Goal: Information Seeking & Learning: Learn about a topic

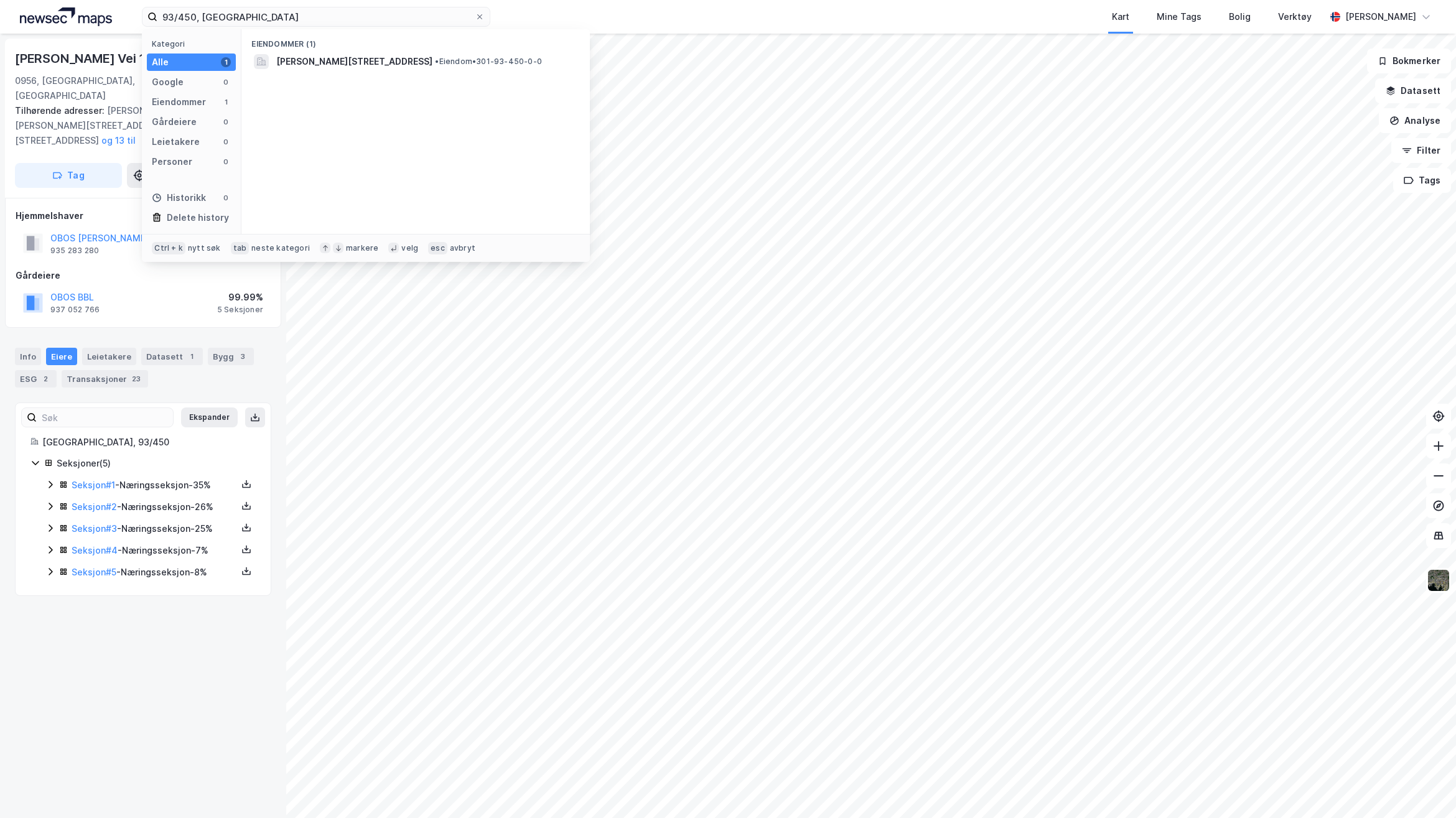
click at [0, 14] on html "93/450, [GEOGRAPHIC_DATA] Kategori Alle 1 Google 0 Eiendommer 1 Gårdeiere 0 Lei…" at bounding box center [728, 409] width 1456 height 818
type input "89/19, [GEOGRAPHIC_DATA]"
click at [361, 63] on span "[STREET_ADDRESS]" at bounding box center [319, 61] width 85 height 15
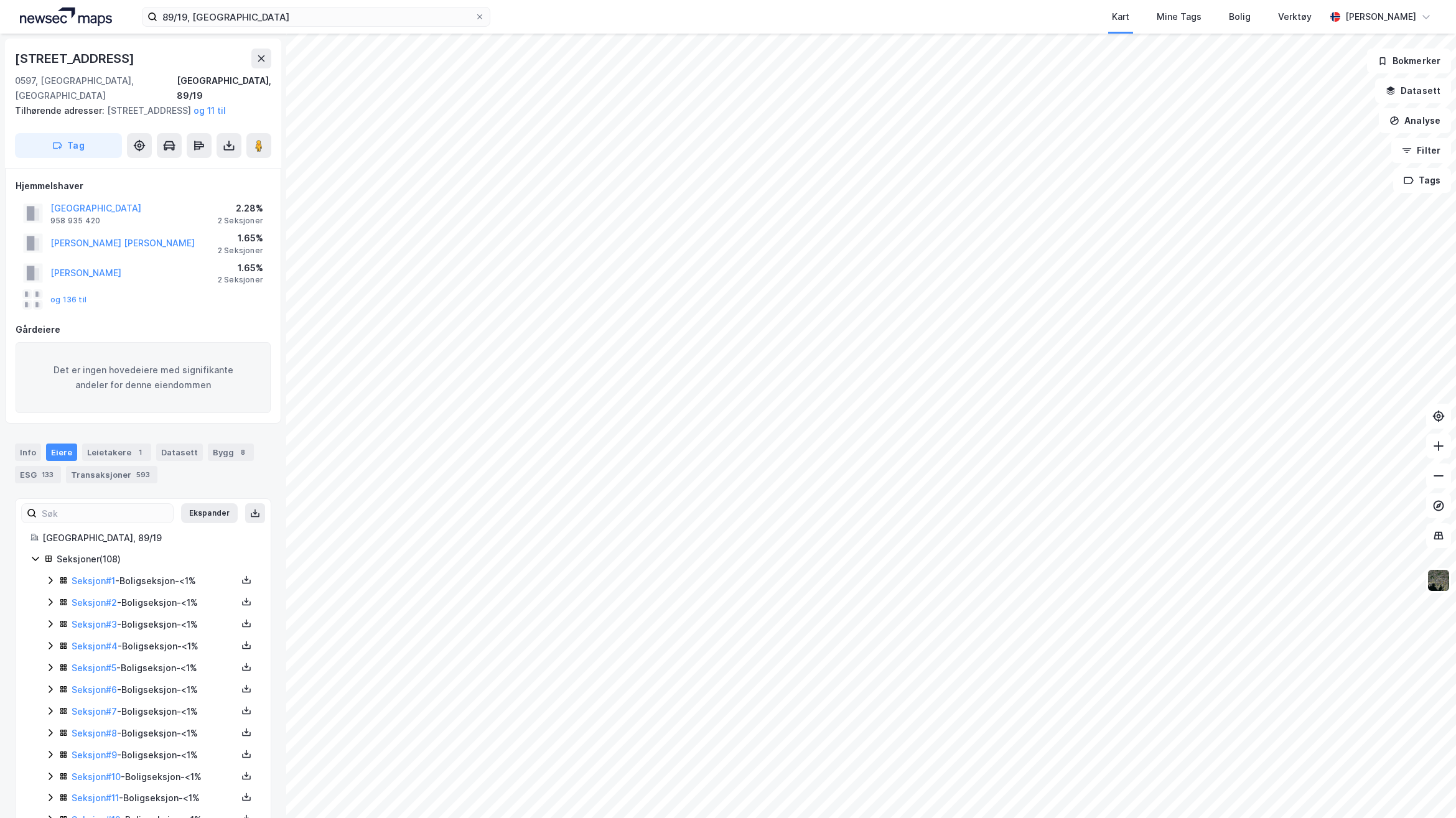
click at [71, 294] on div "og 136 til" at bounding box center [55, 300] width 63 height 20
click at [0, 0] on button "og 136 til" at bounding box center [0, 0] width 0 height 0
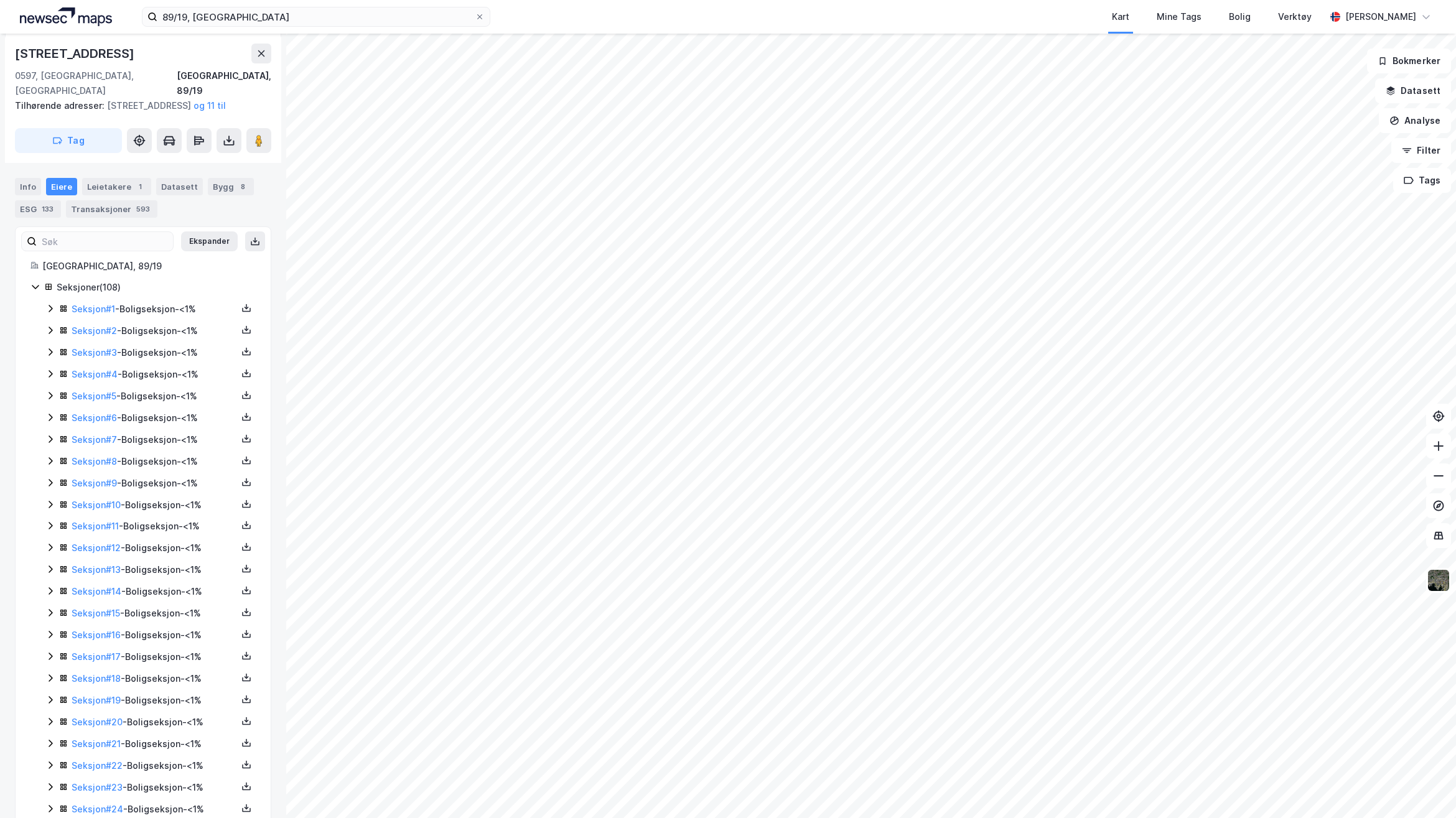
click at [35, 286] on icon at bounding box center [35, 287] width 10 height 10
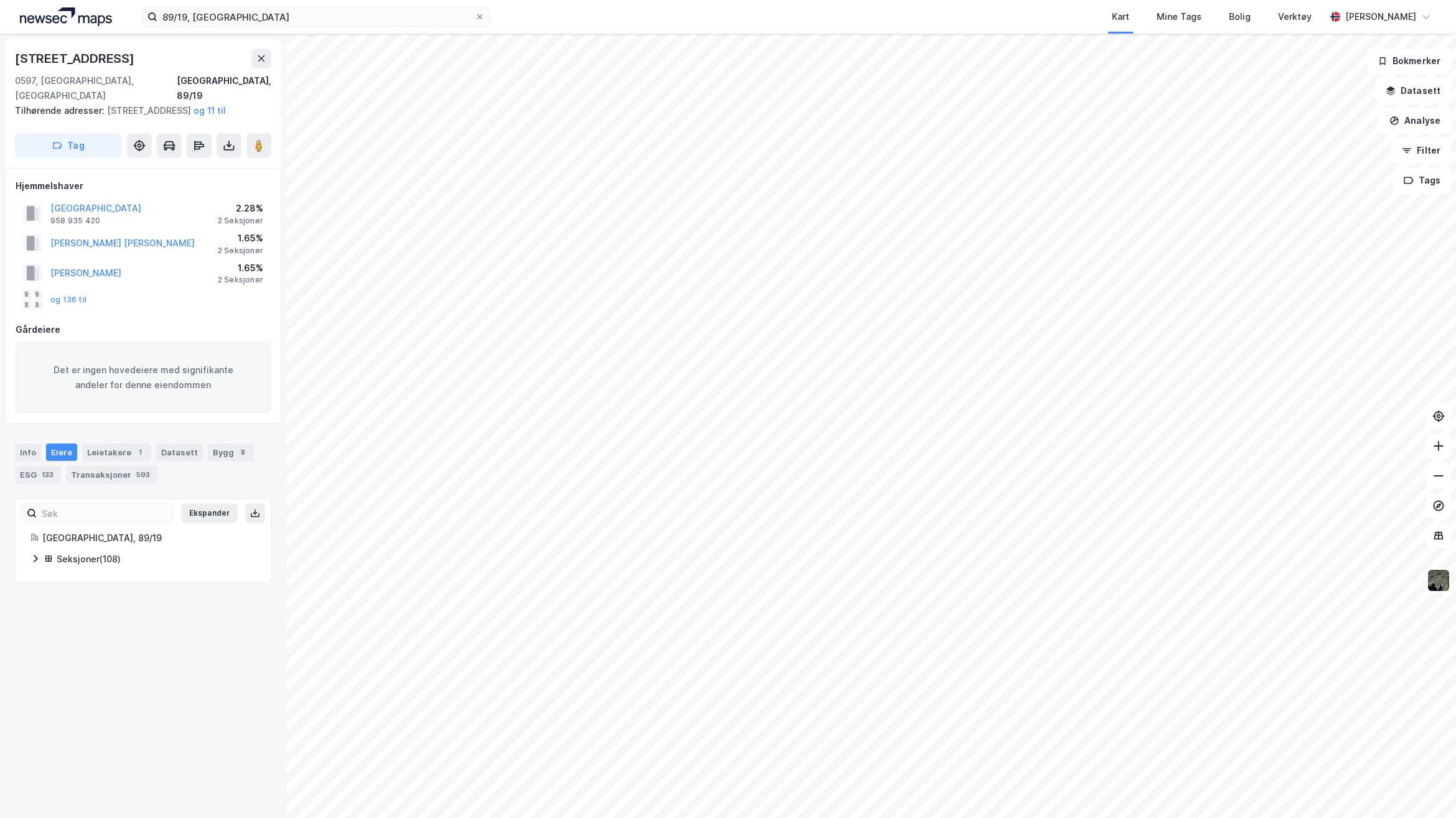
scroll to position [0, 0]
click at [36, 555] on icon at bounding box center [35, 558] width 10 height 10
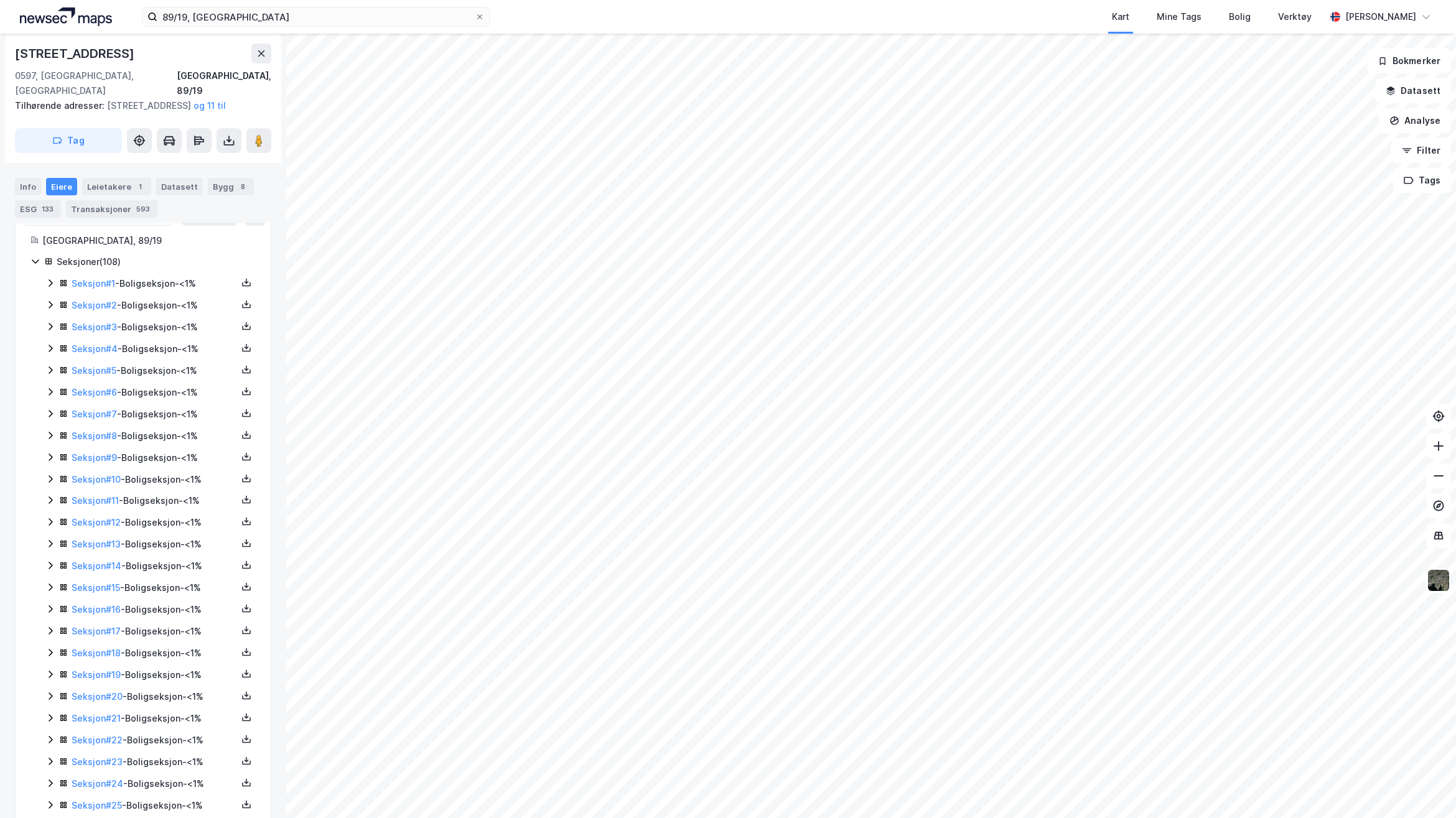
scroll to position [311, 0]
drag, startPoint x: 274, startPoint y: 2, endPoint x: 172, endPoint y: 4, distance: 102.0
click at [172, 4] on div "89/19, Oslo Kart Mine Tags Bolig Verktøy Flutra Demaj" at bounding box center [728, 17] width 1456 height 34
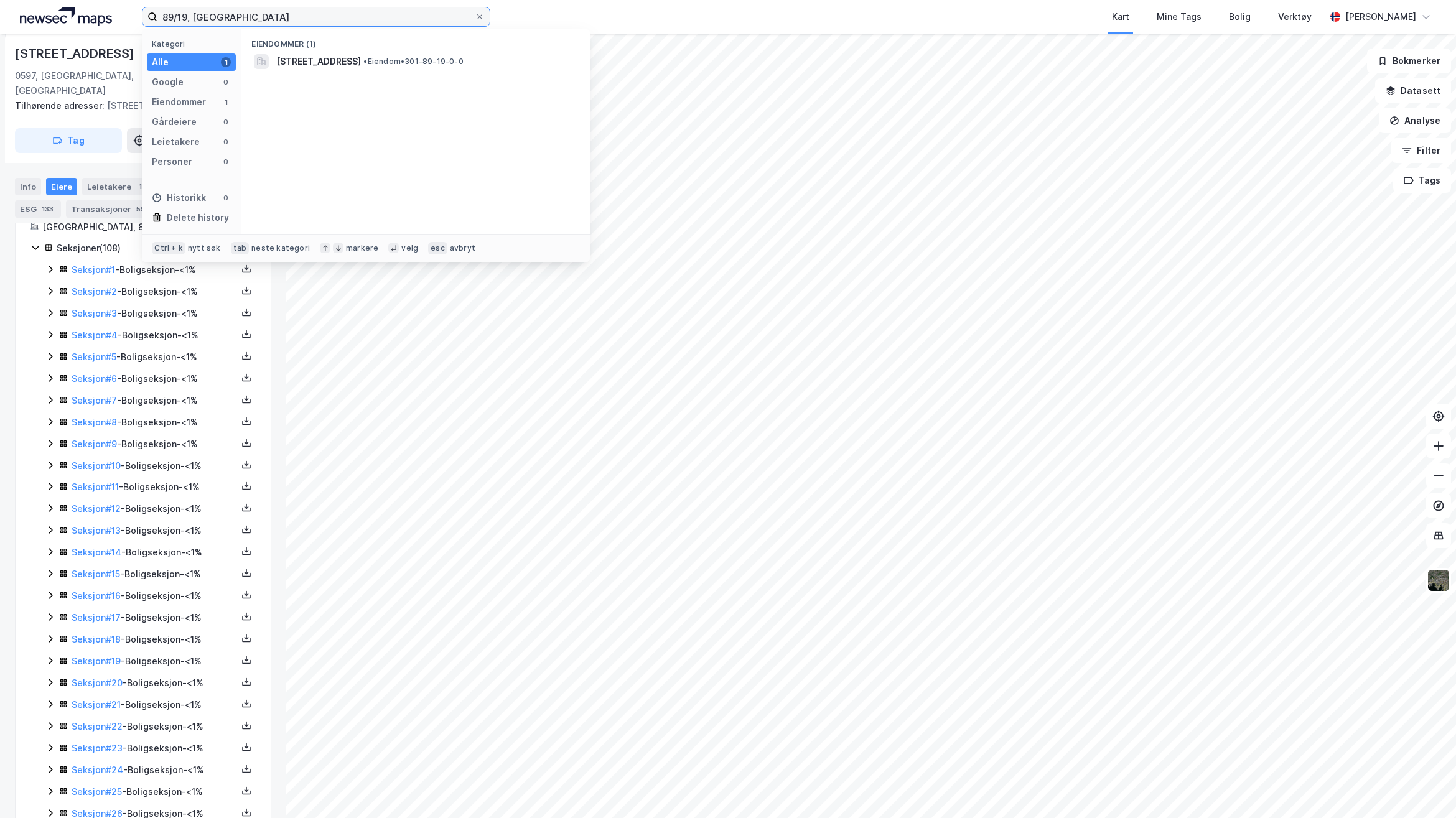
drag, startPoint x: 228, startPoint y: 13, endPoint x: 128, endPoint y: 11, distance: 100.0
click at [128, 11] on div "89/19, Oslo Kategori Alle 1 Google 0 Eiendommer 1 Gårdeiere 0 Leietakere 0 Pers…" at bounding box center [728, 17] width 1456 height 34
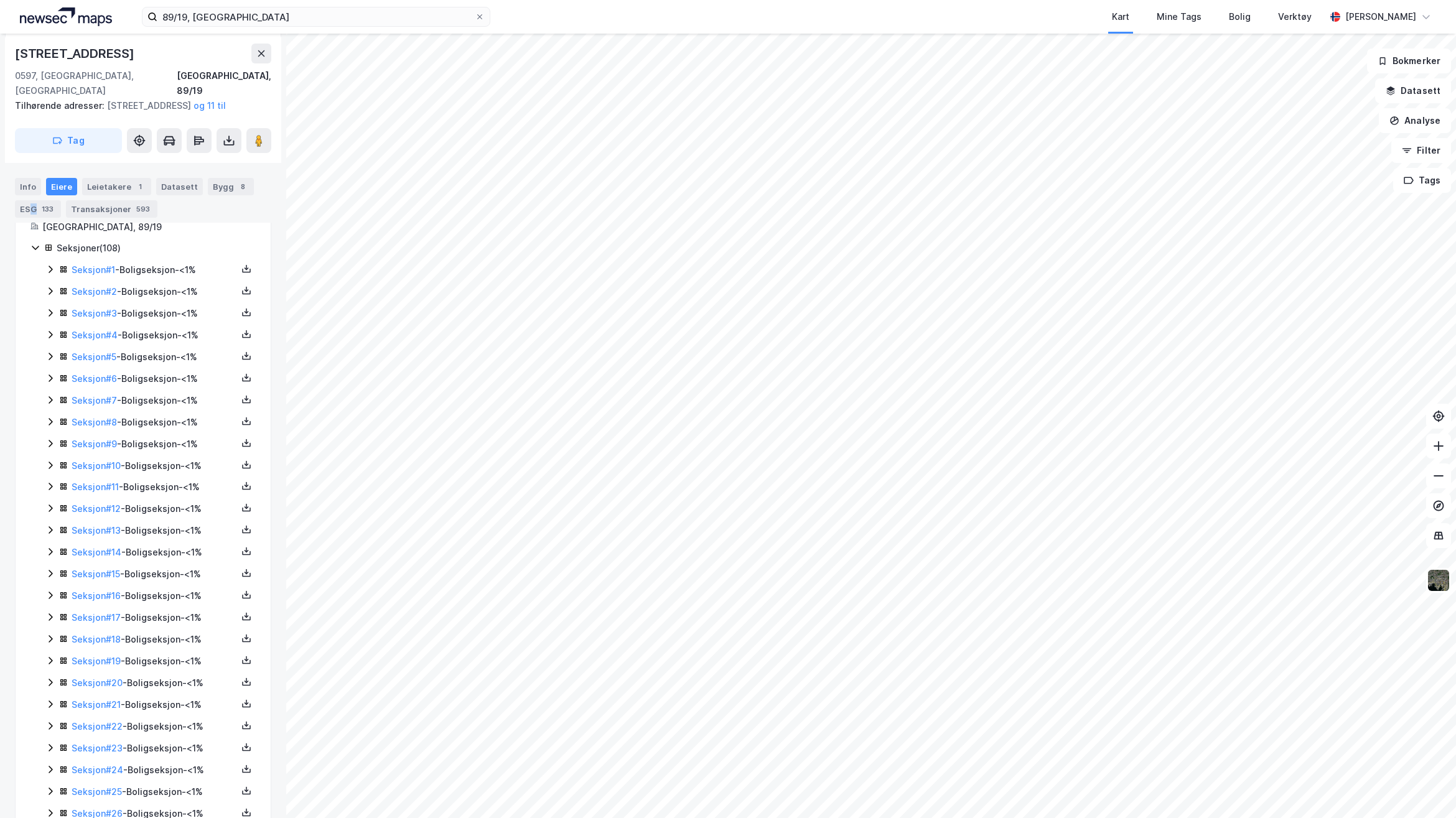
click at [33, 201] on div "ESG 133" at bounding box center [37, 209] width 46 height 18
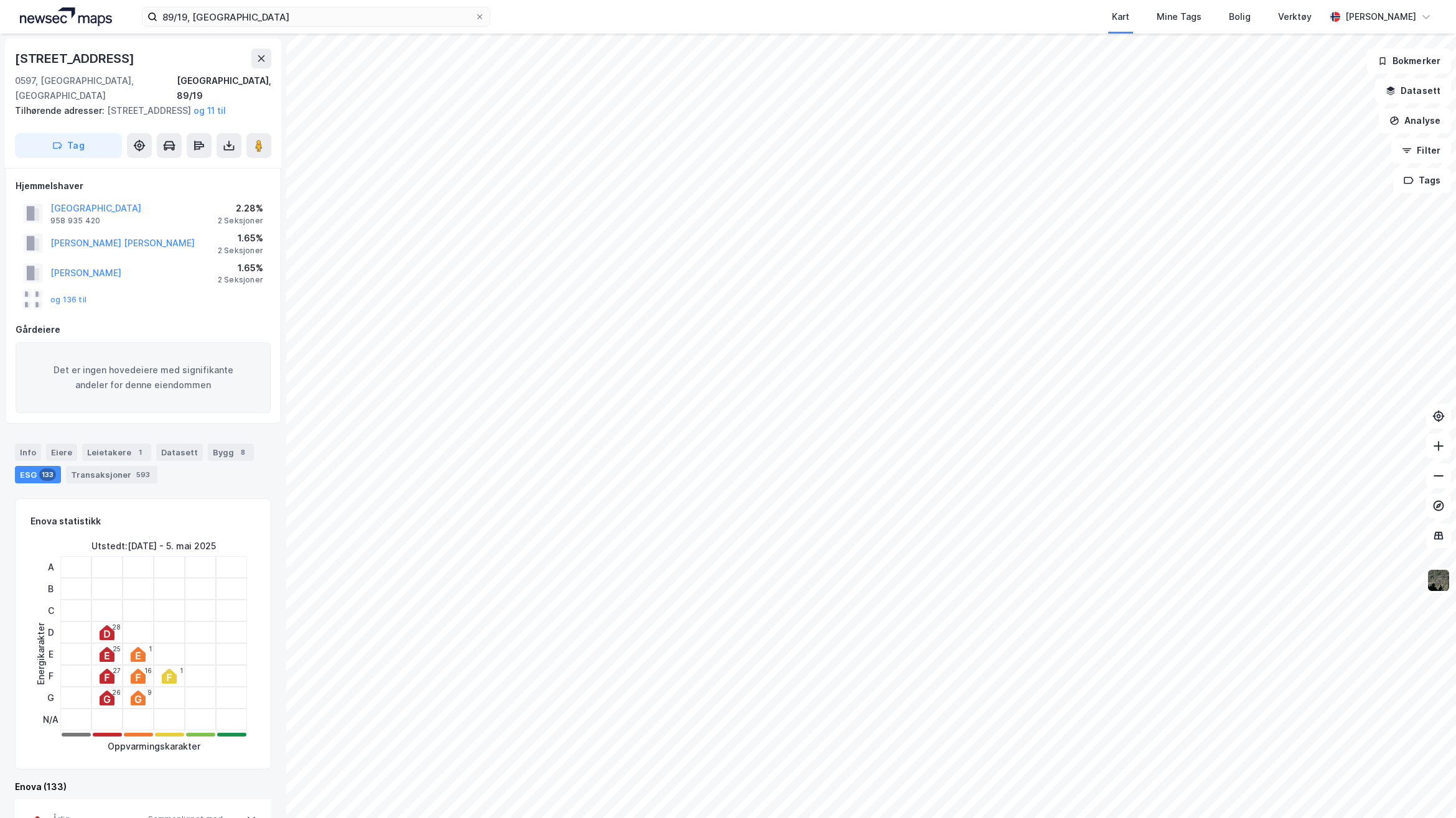
click at [26, 566] on div "Enova statistikk Energikarakter Utstedt : 27. aug. 2010 - 5. mai 2025 A B C D E…" at bounding box center [143, 634] width 257 height 271
click at [1443, 540] on icon at bounding box center [1438, 536] width 13 height 13
click at [1438, 159] on button "Filter" at bounding box center [1421, 150] width 60 height 25
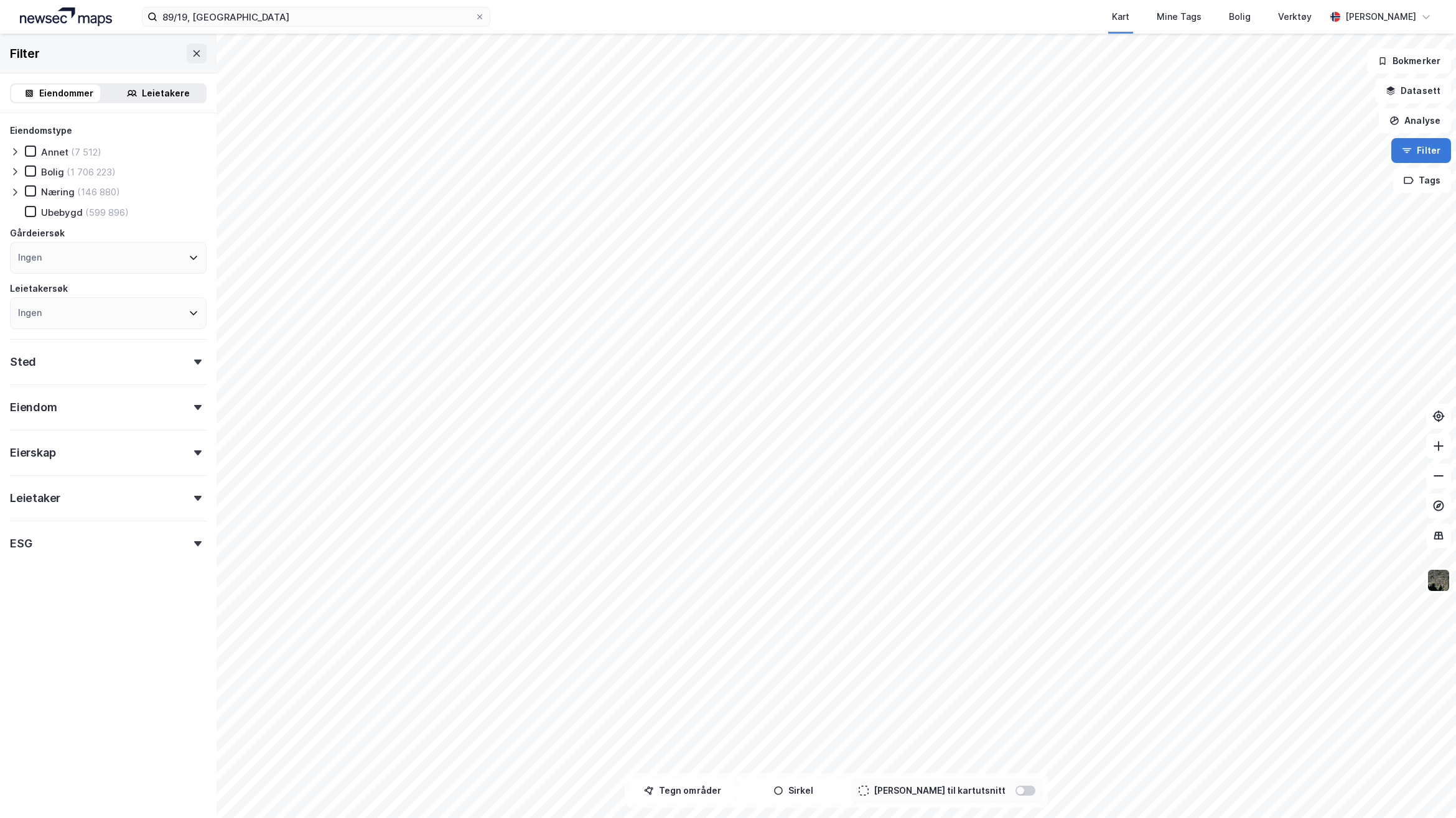
click at [1438, 159] on button "Filter" at bounding box center [1421, 150] width 60 height 25
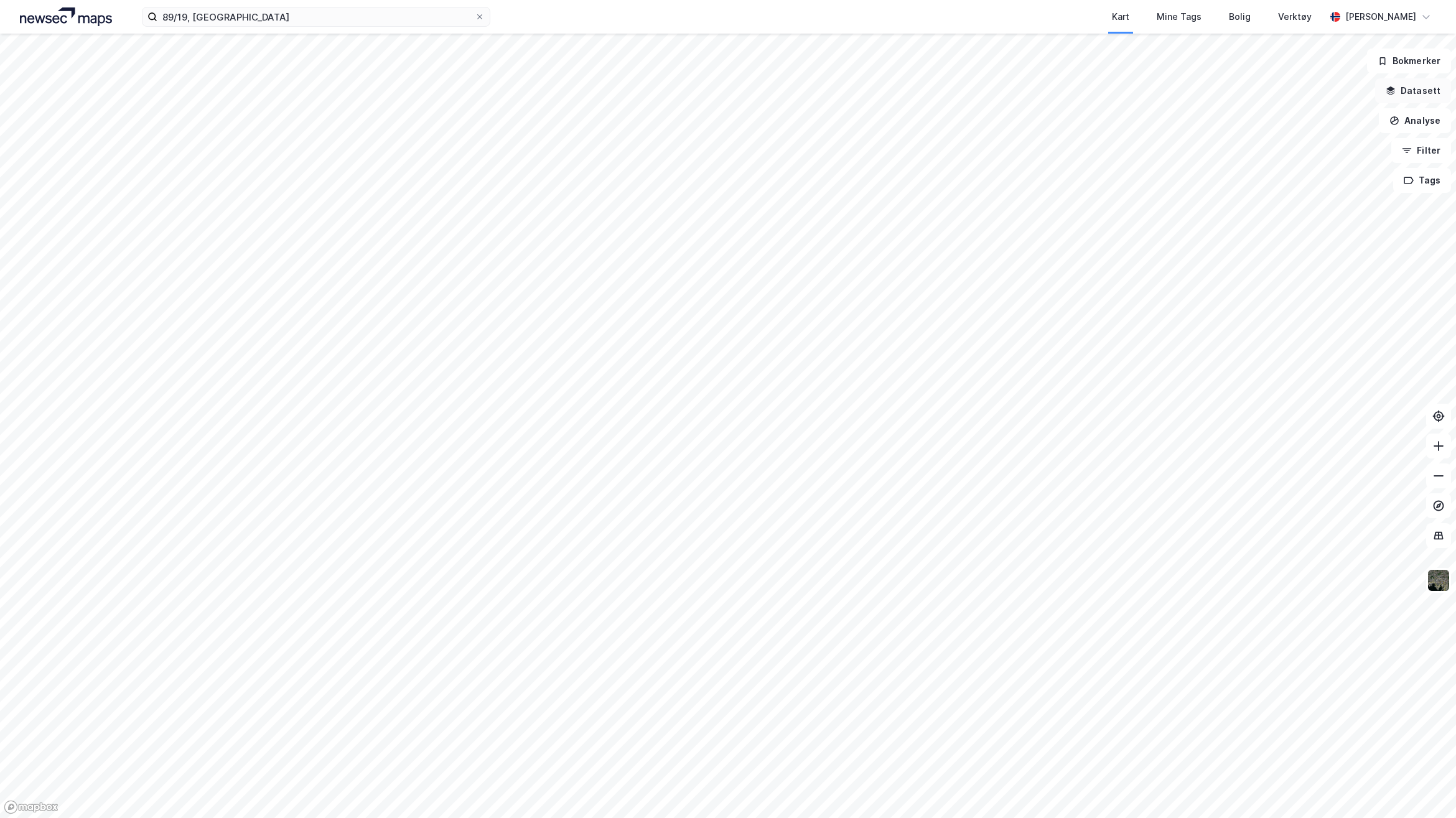
click at [1429, 90] on button "Datasett" at bounding box center [1413, 90] width 76 height 25
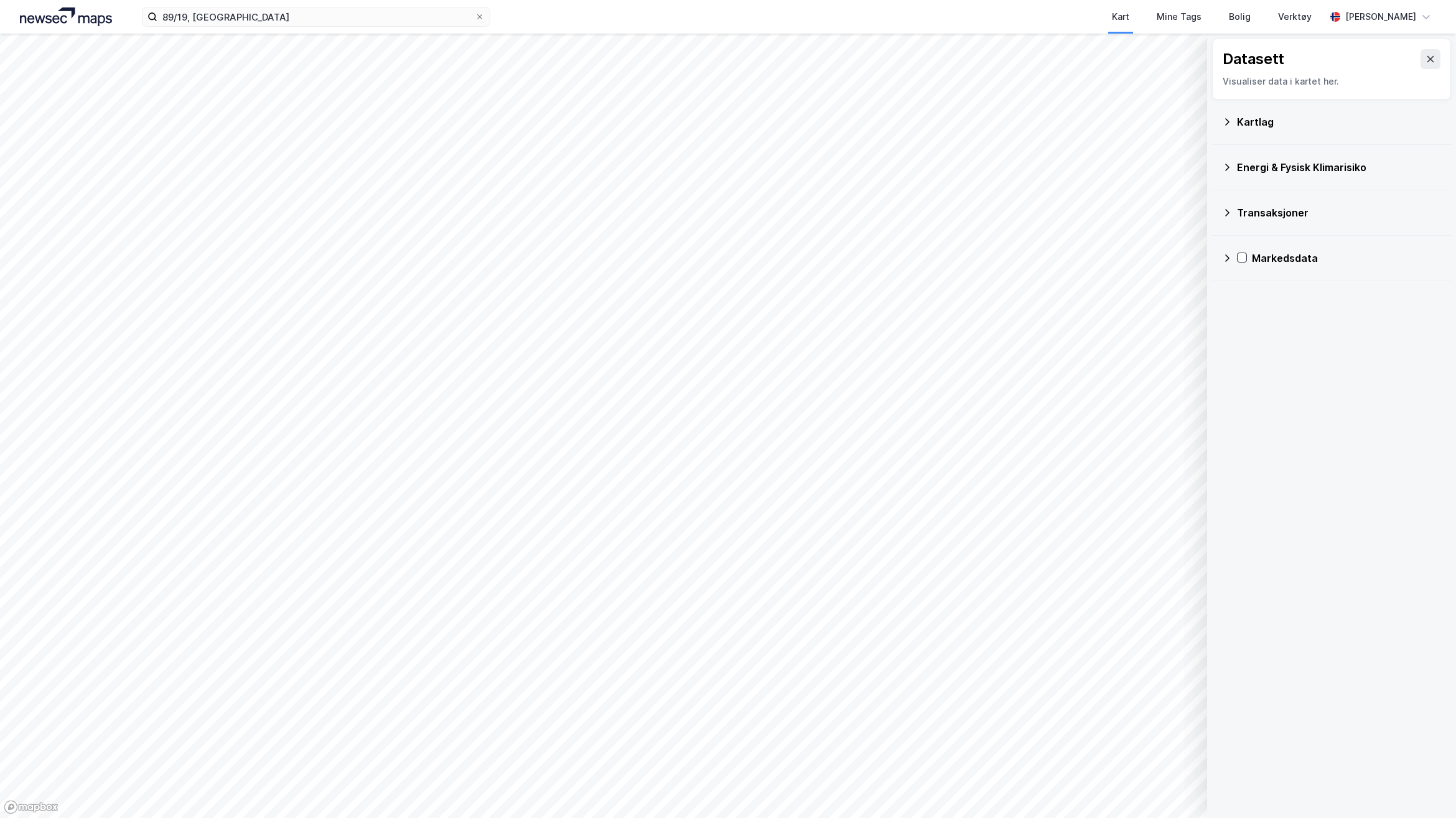
click at [1236, 128] on div "Kartlag" at bounding box center [1331, 122] width 219 height 30
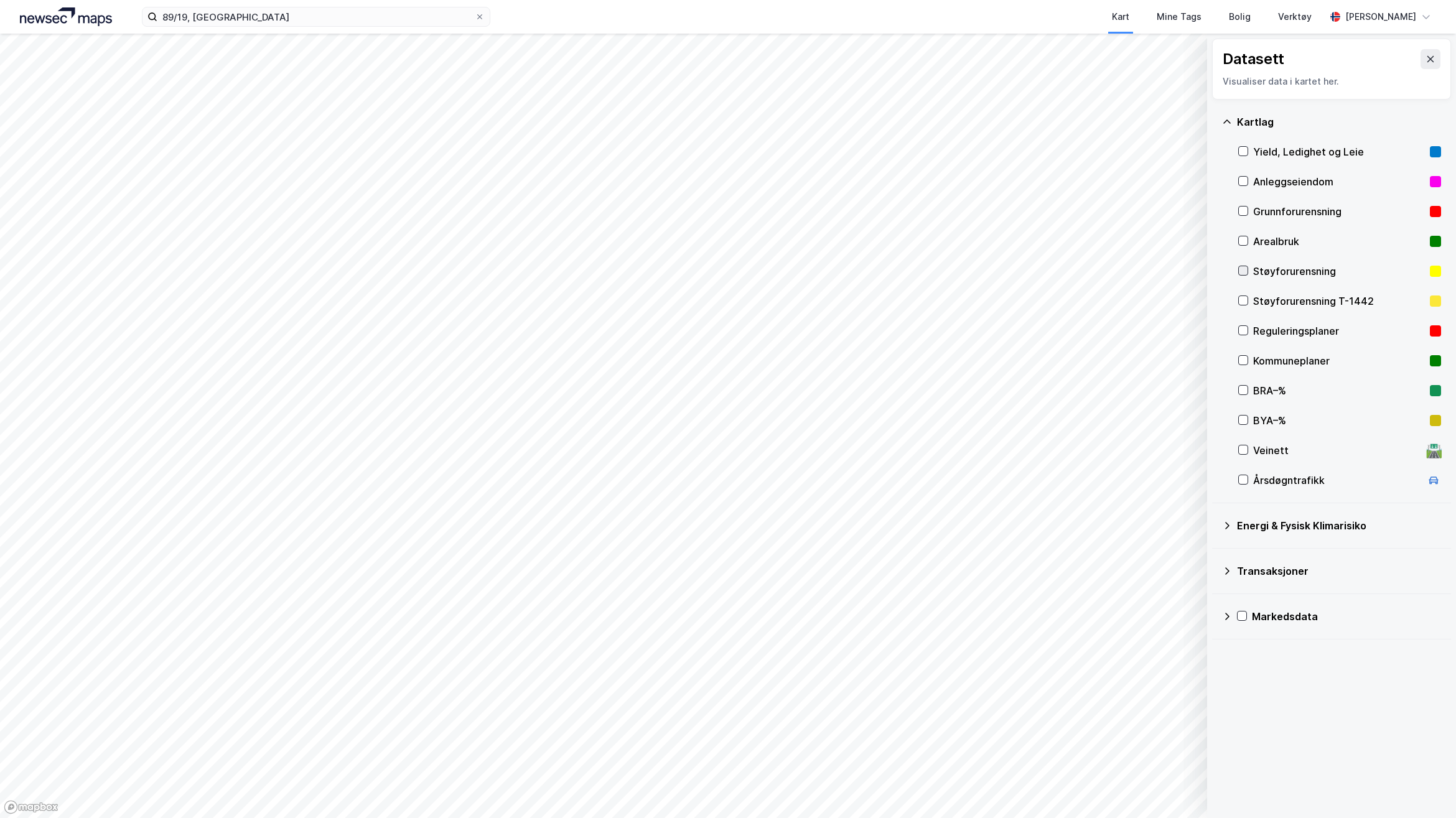
click at [1245, 267] on icon at bounding box center [1243, 271] width 8 height 8
click at [1252, 532] on div "Energi & Fysisk Klimarisiko" at bounding box center [1338, 525] width 204 height 15
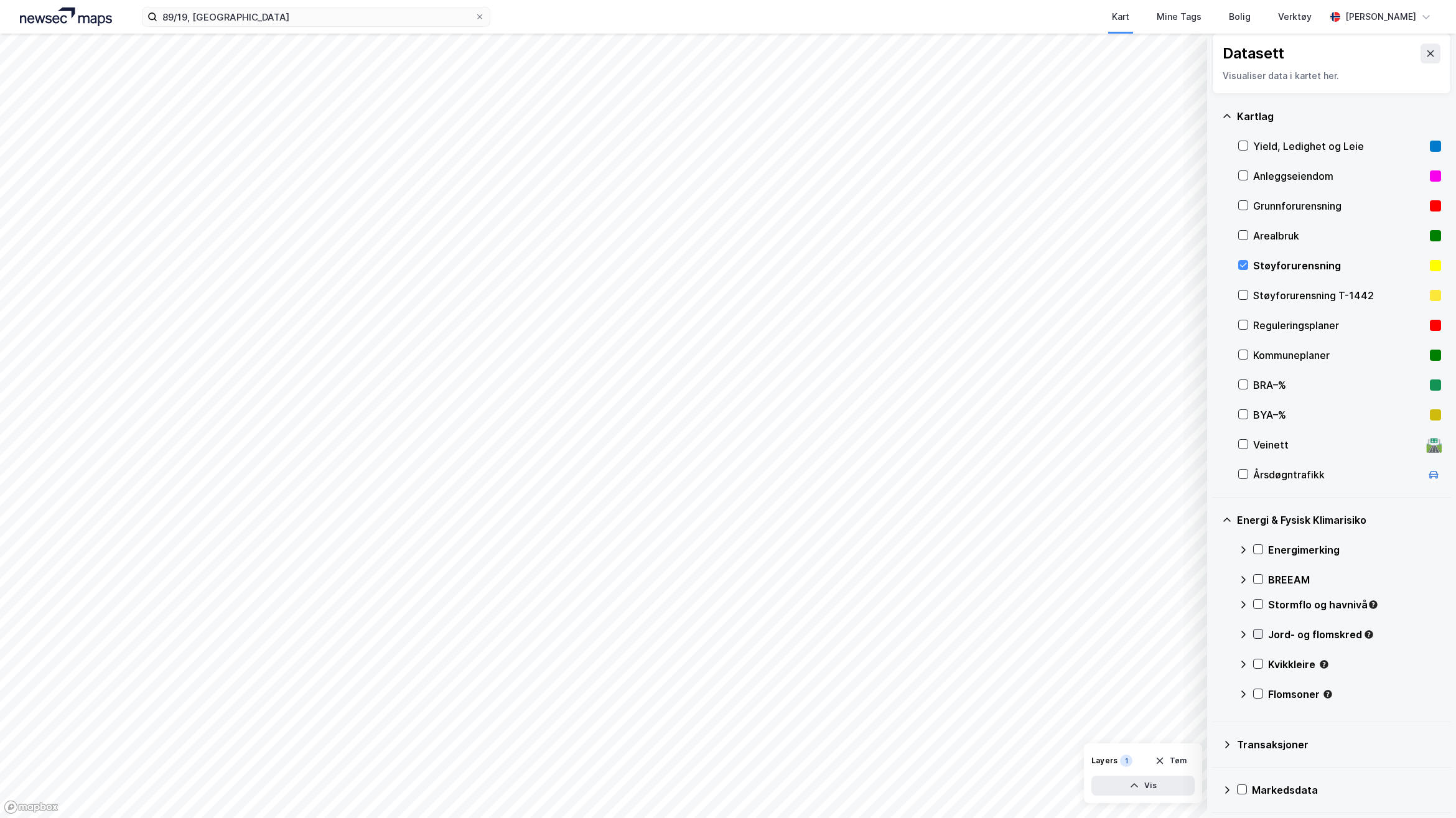
click at [1259, 629] on div at bounding box center [1258, 634] width 10 height 10
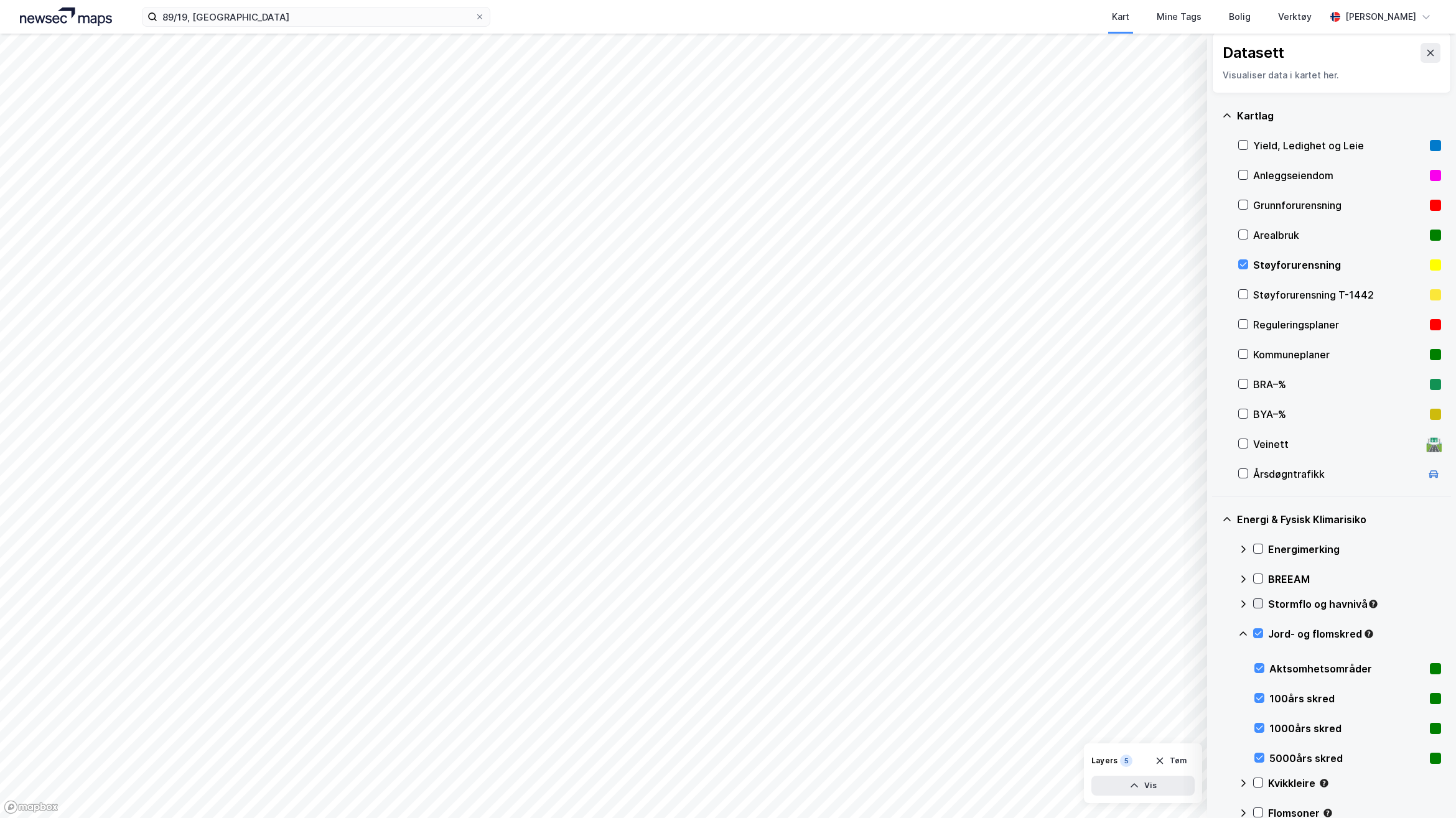
click at [1260, 604] on icon at bounding box center [1259, 604] width 7 height 4
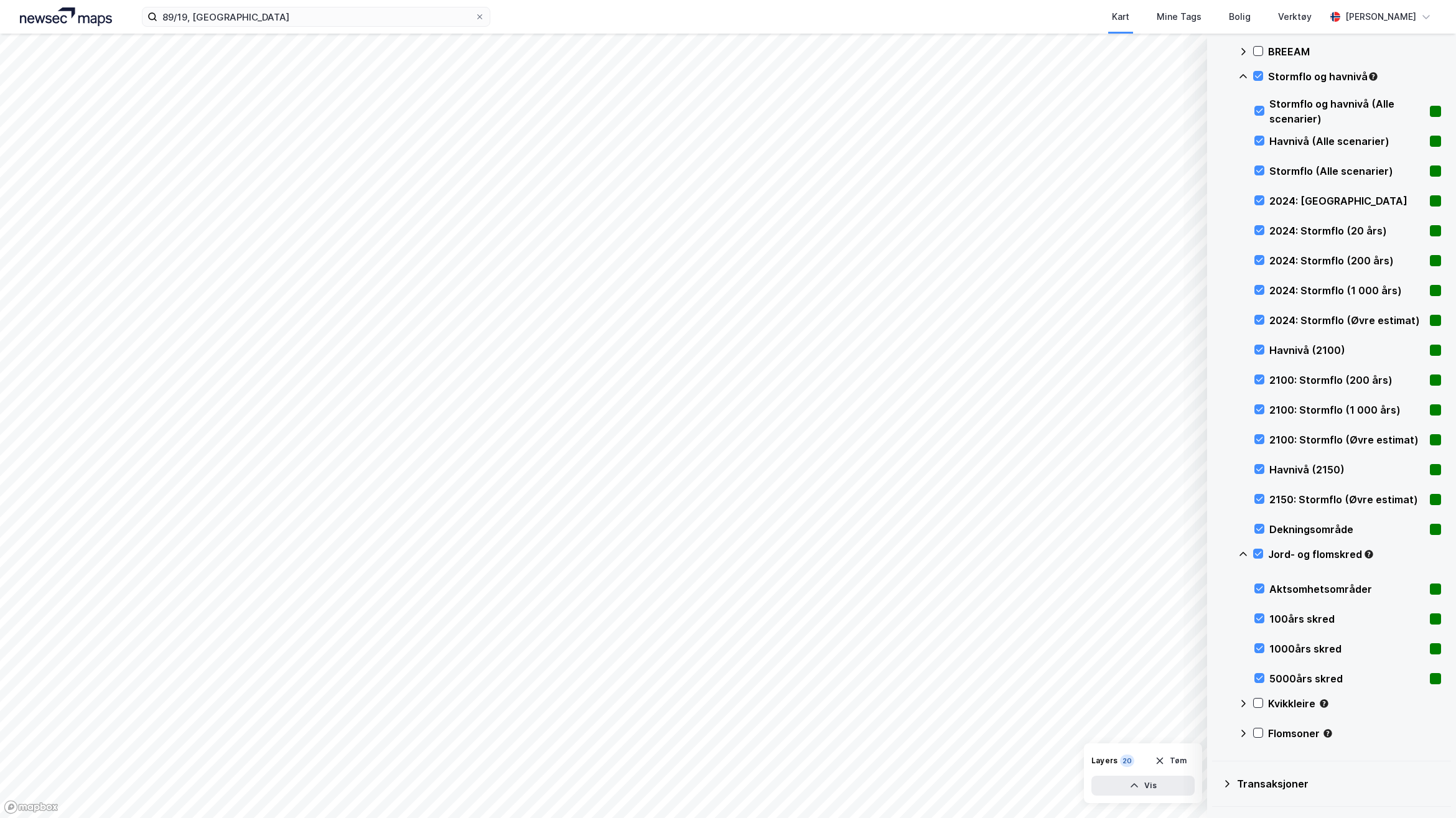
scroll to position [573, 0]
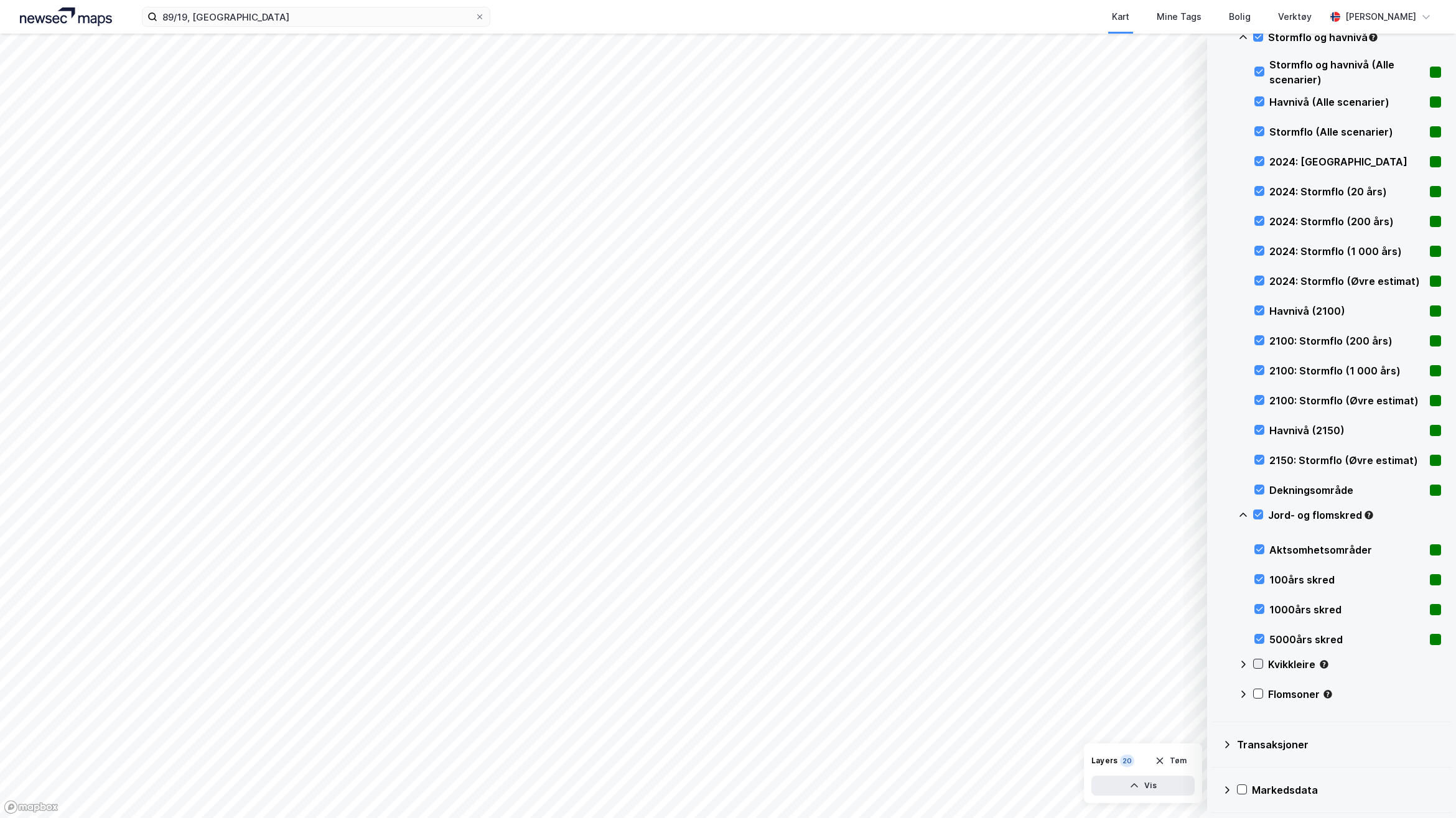
click at [1255, 661] on icon at bounding box center [1258, 664] width 8 height 8
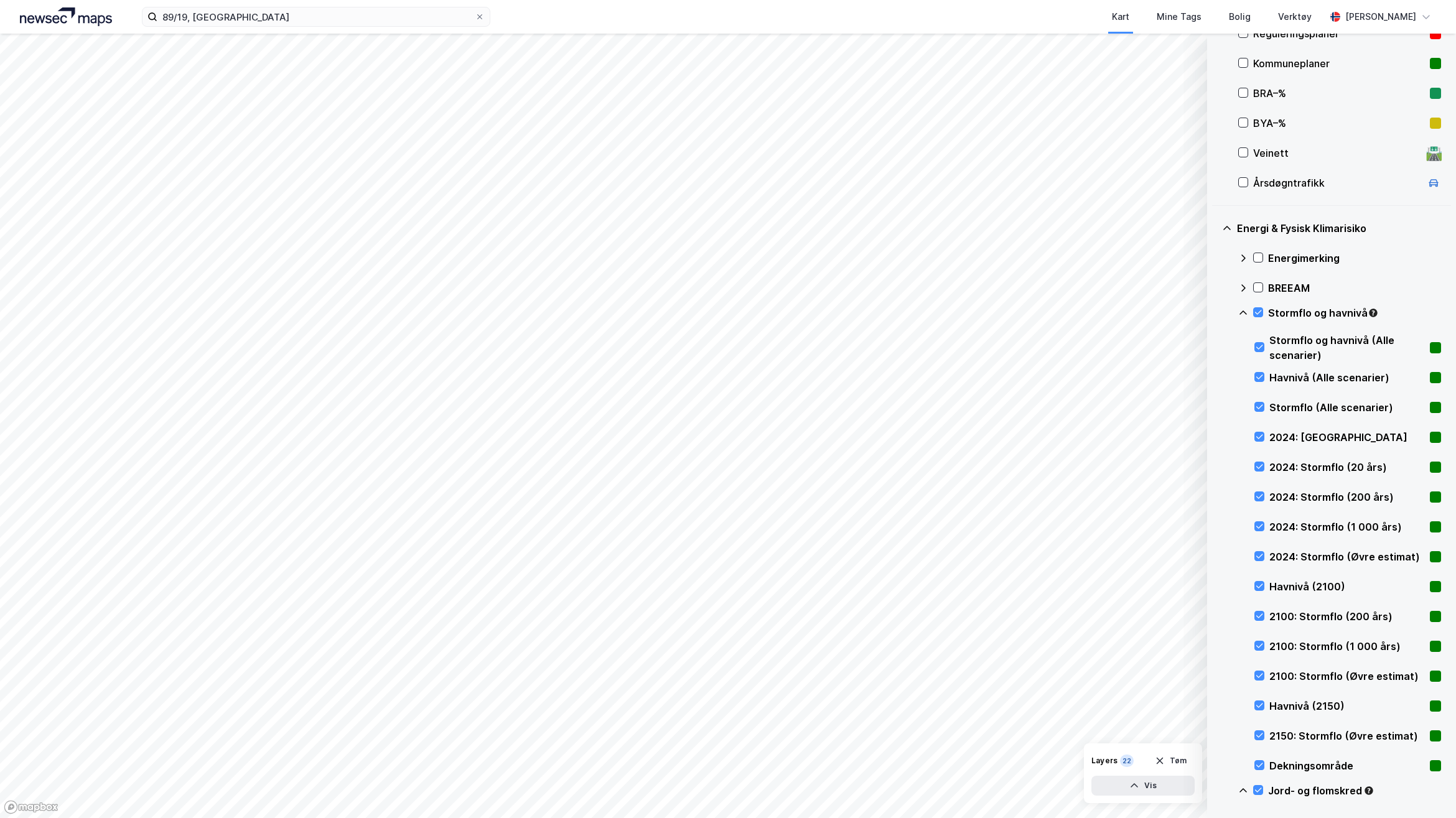
scroll to position [184, 0]
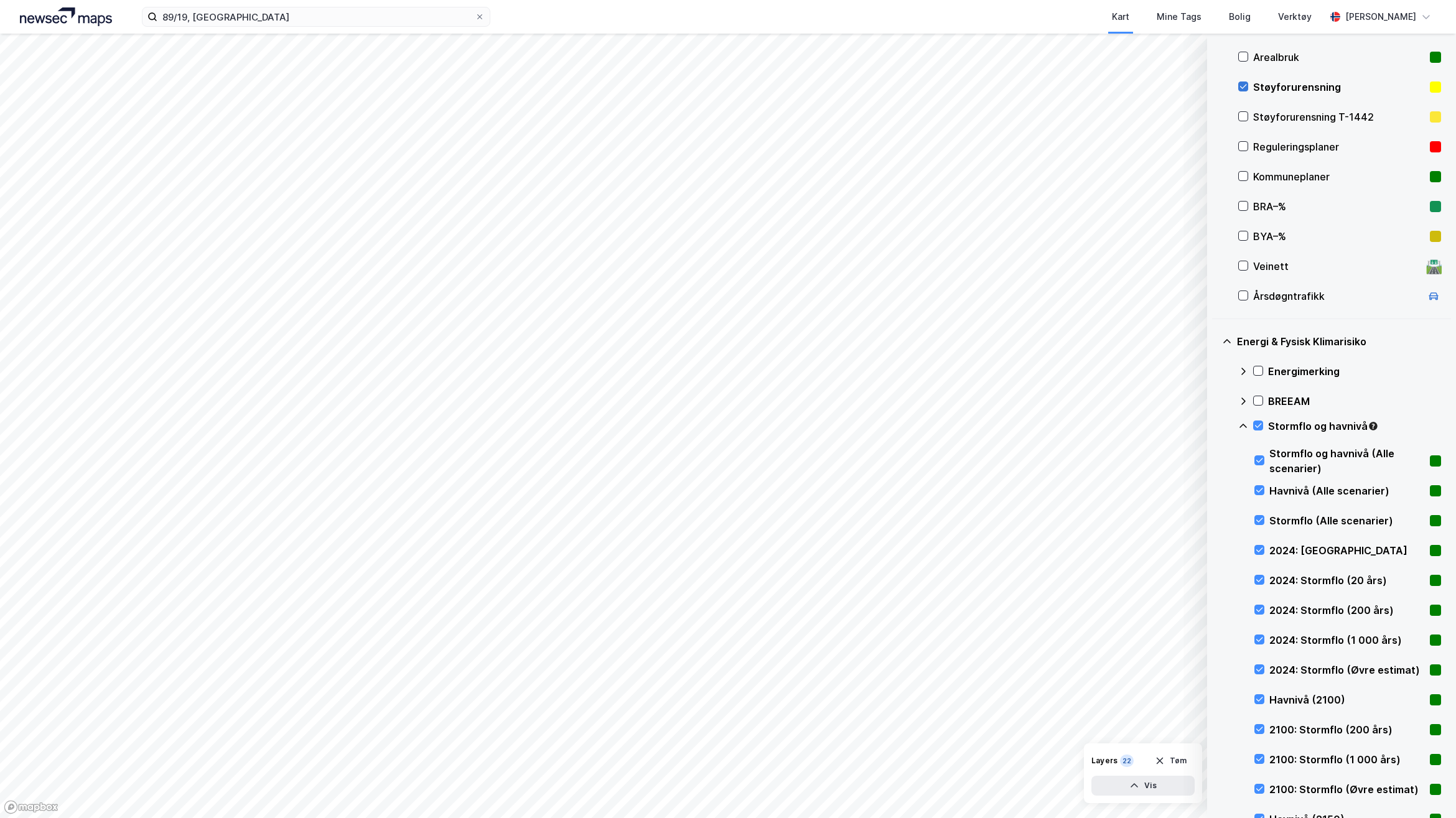
click at [1242, 87] on icon at bounding box center [1243, 86] width 8 height 8
click at [1242, 427] on icon at bounding box center [1243, 426] width 10 height 10
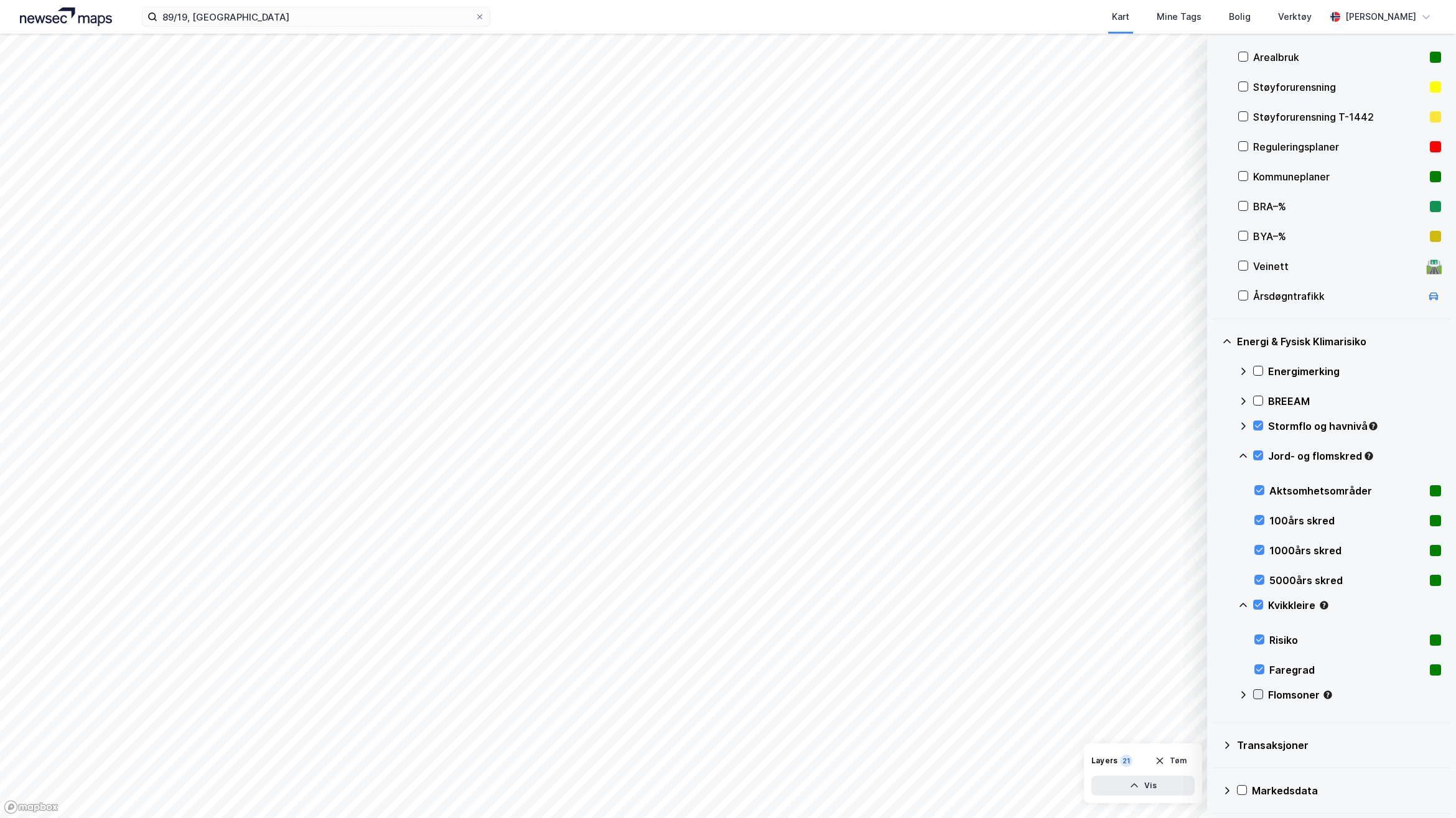
click at [1256, 696] on icon at bounding box center [1258, 695] width 8 height 8
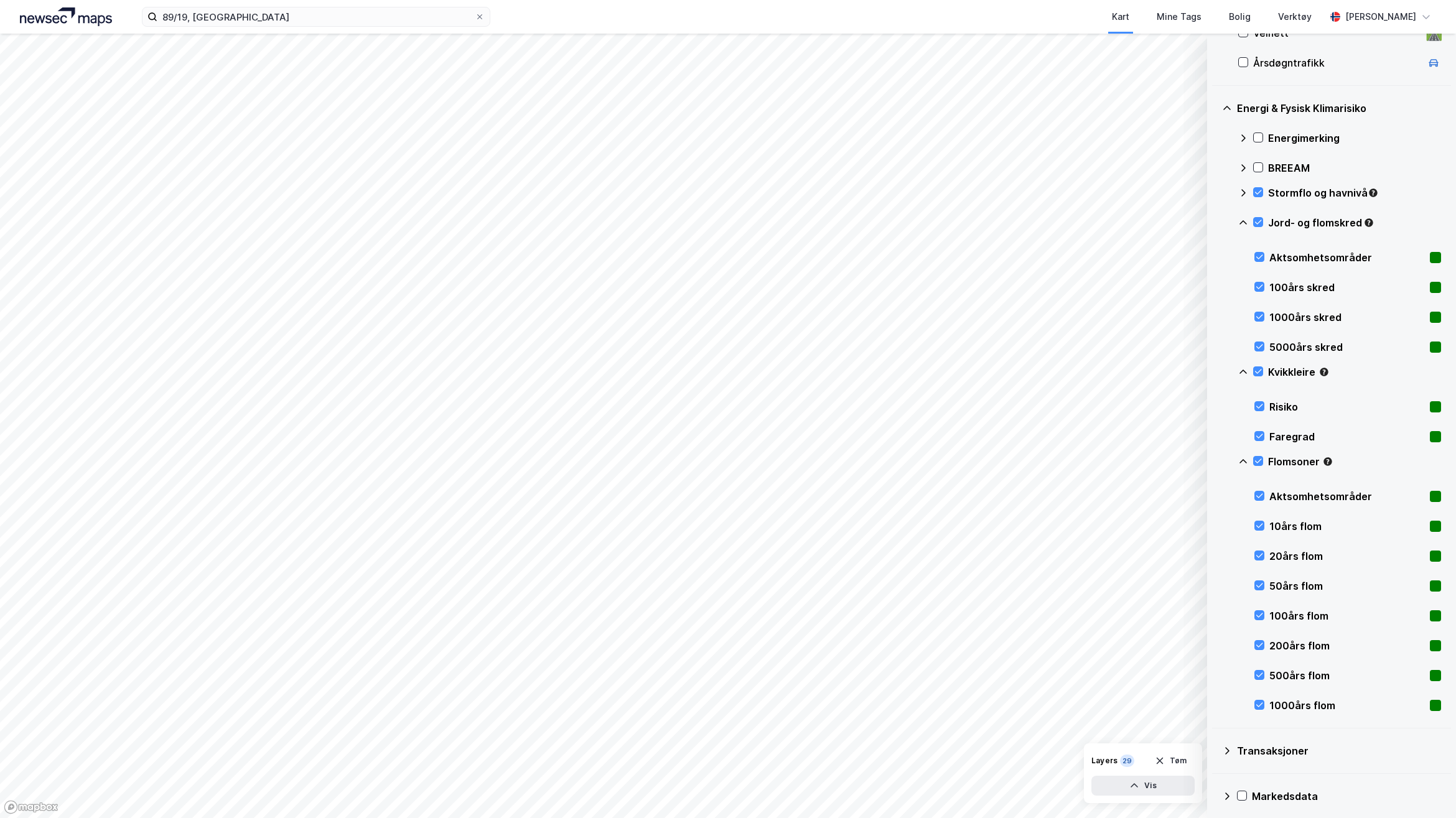
scroll to position [424, 0]
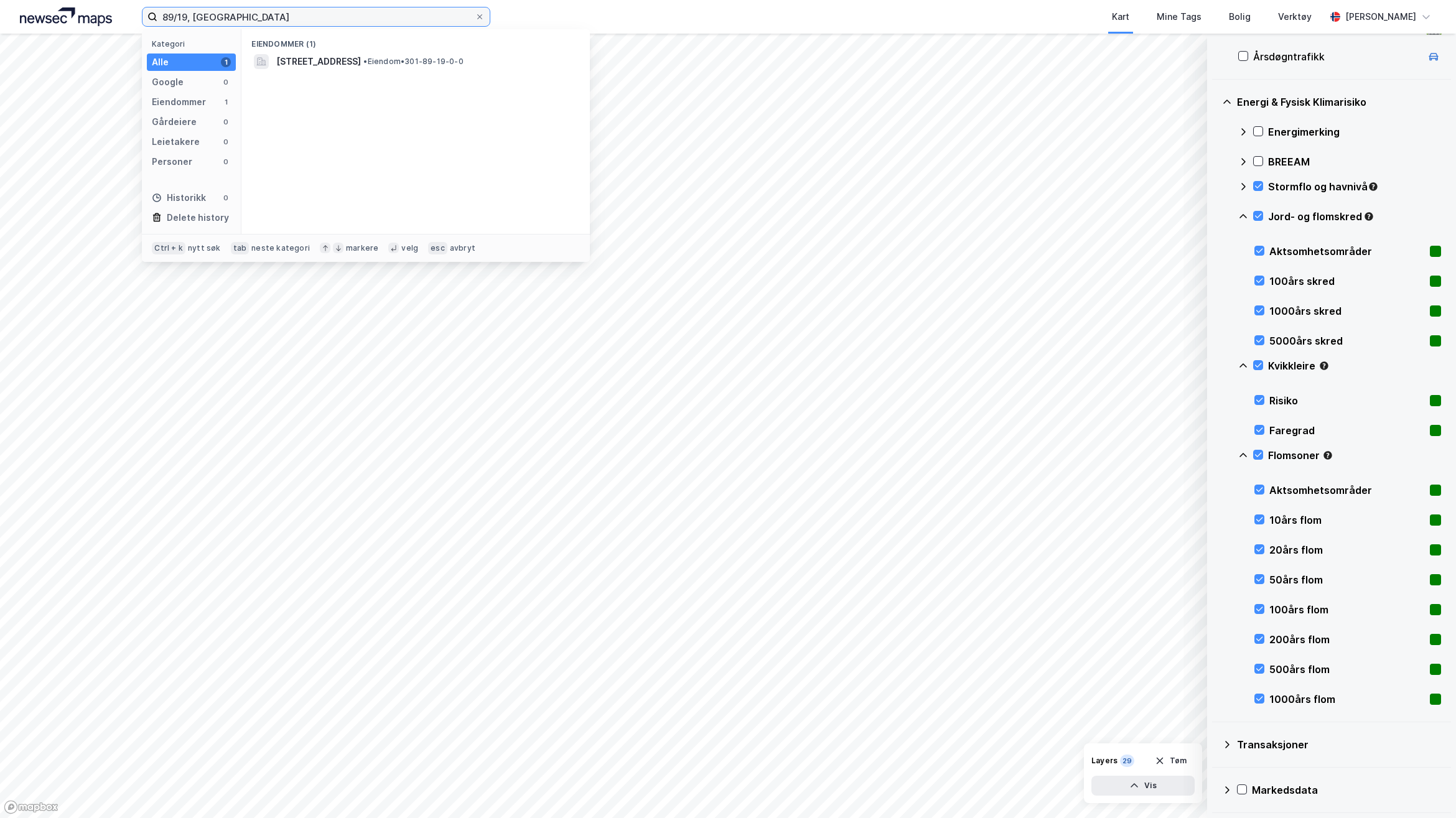
drag, startPoint x: 201, startPoint y: 16, endPoint x: 151, endPoint y: 13, distance: 50.1
click at [151, 13] on label "89/19, [GEOGRAPHIC_DATA]" at bounding box center [316, 17] width 348 height 20
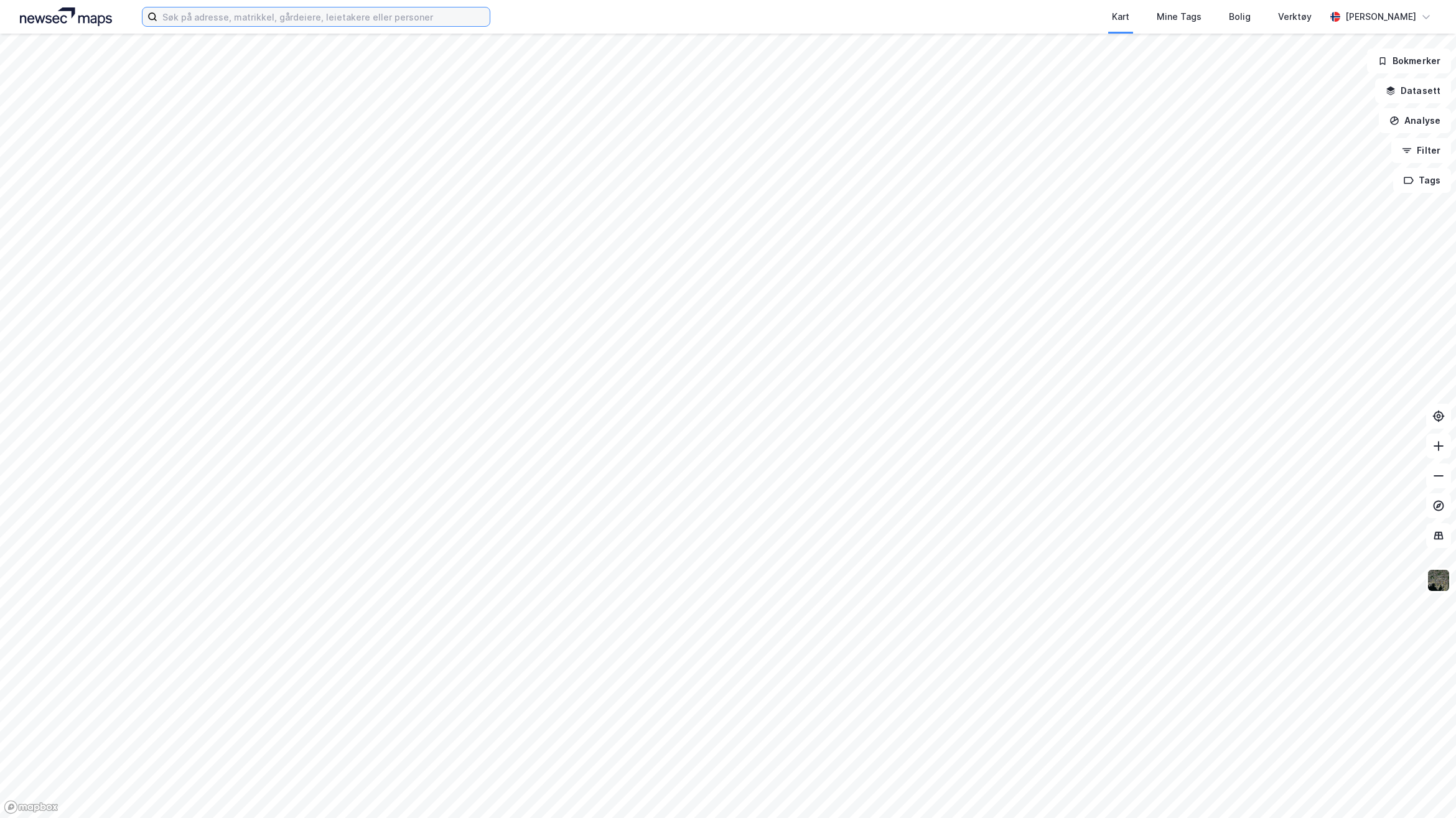
click at [221, 24] on input at bounding box center [323, 17] width 332 height 18
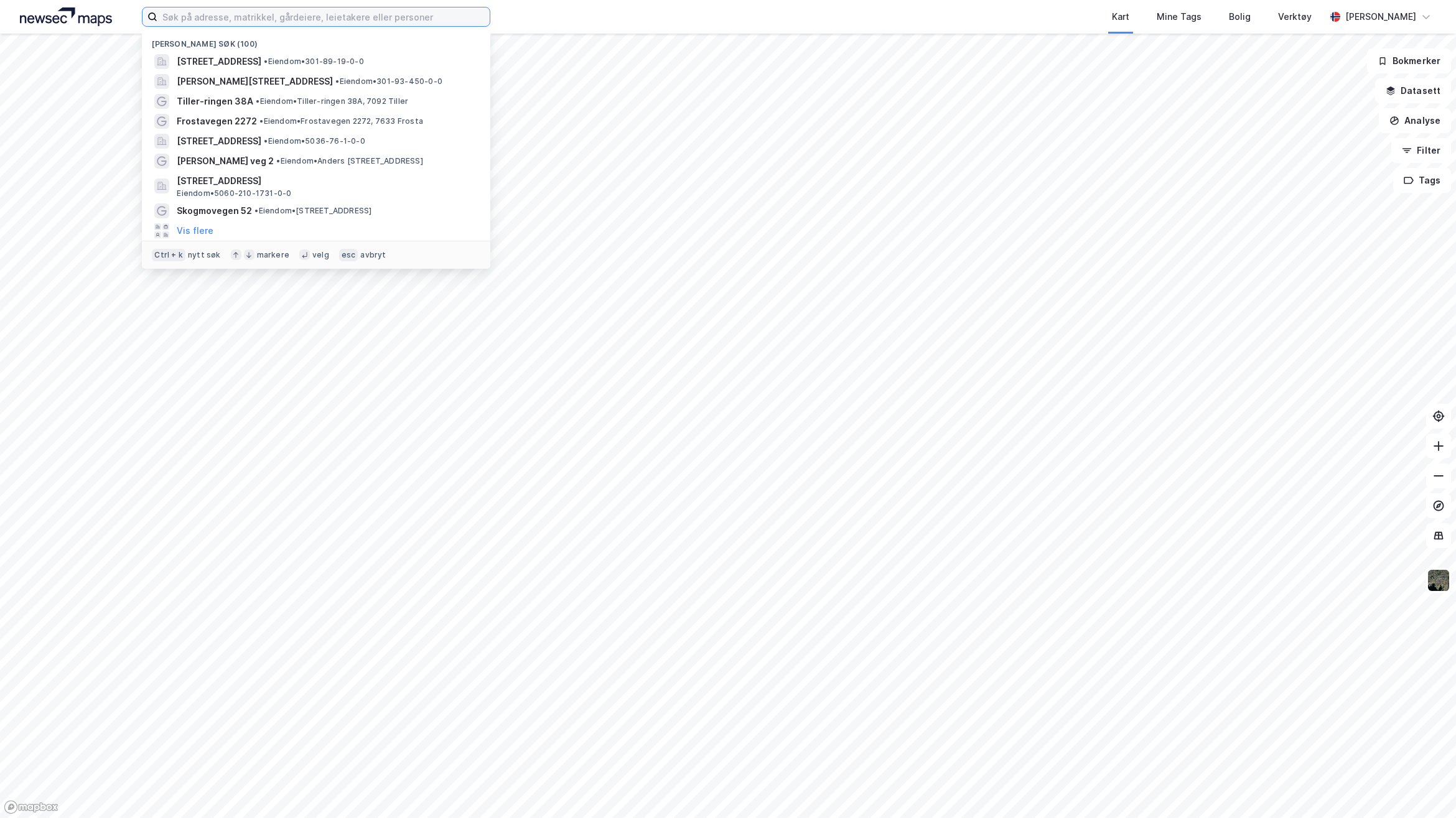
paste input "89/19, [GEOGRAPHIC_DATA]"
type input "89/19, [GEOGRAPHIC_DATA]"
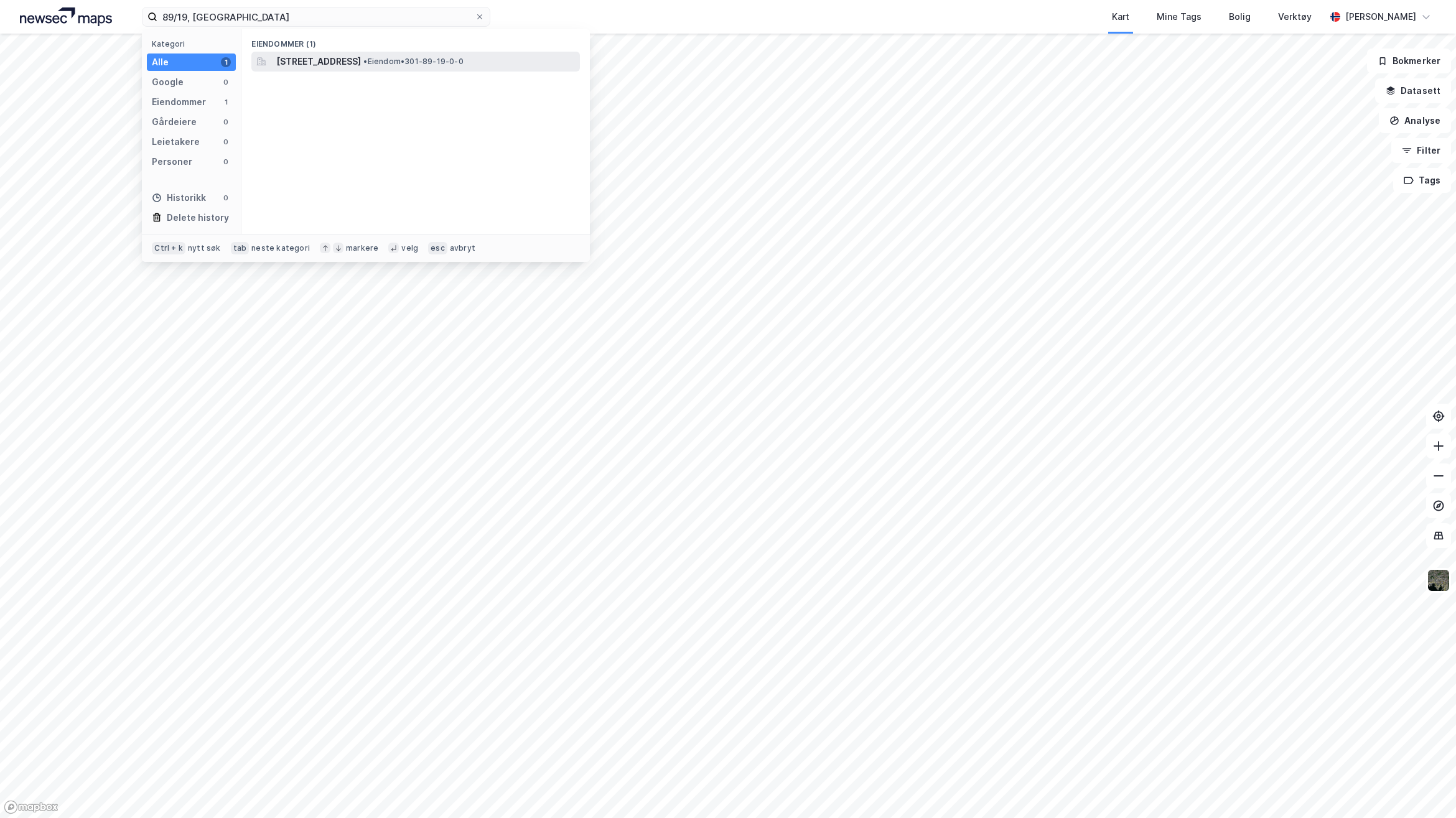
click at [361, 57] on span "[STREET_ADDRESS]" at bounding box center [319, 61] width 85 height 15
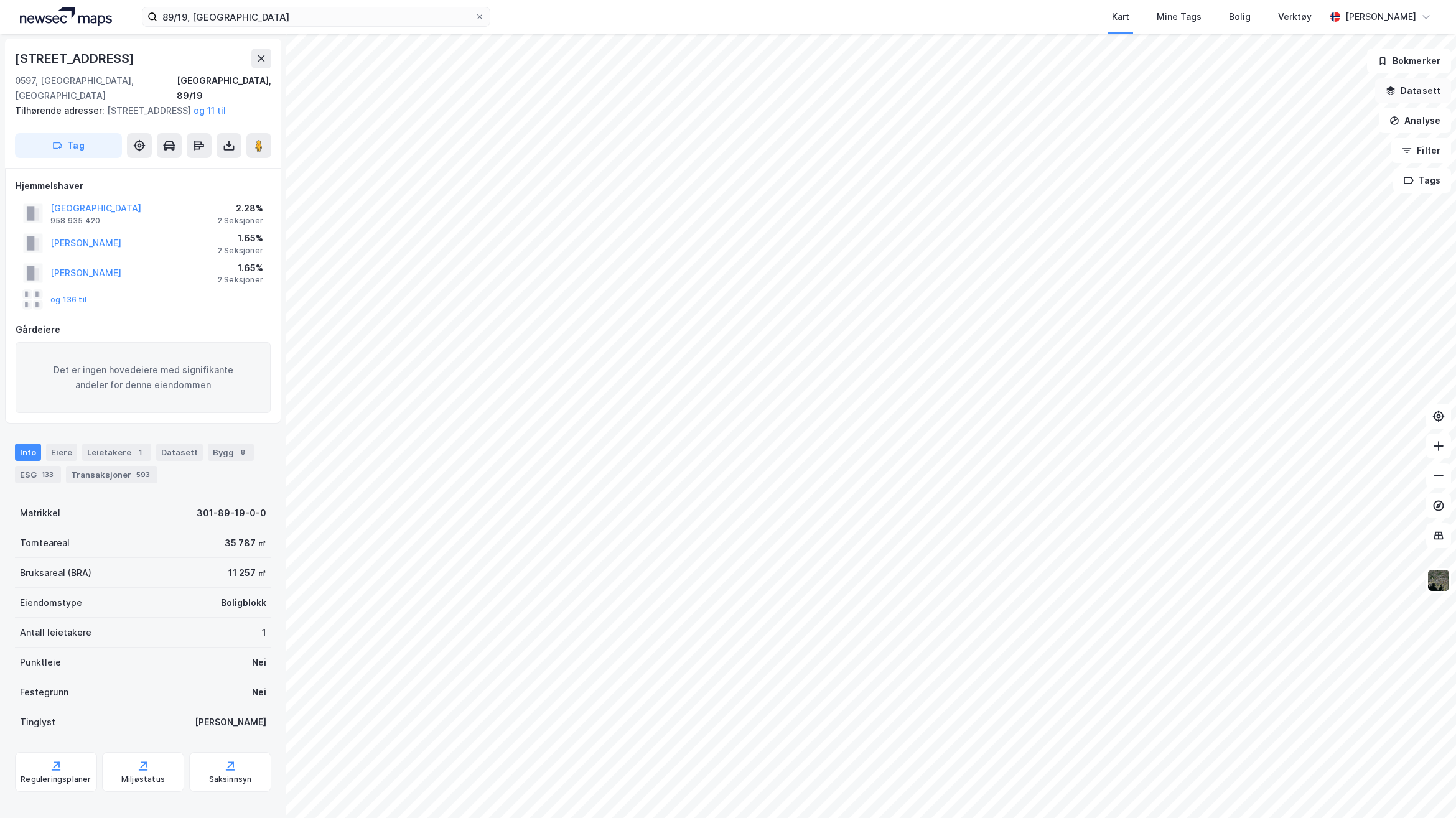
click at [1413, 93] on button "Datasett" at bounding box center [1413, 90] width 76 height 25
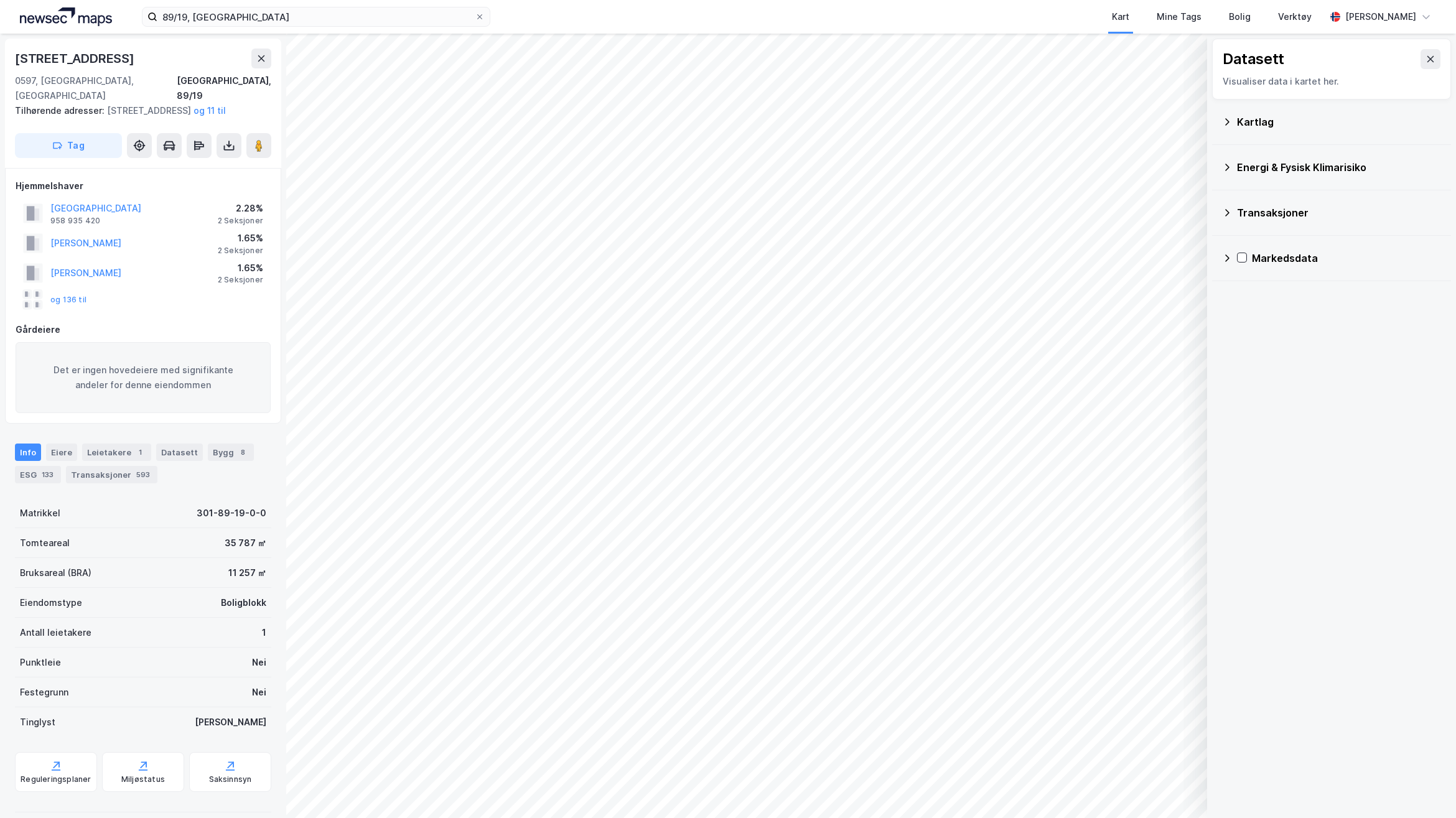
click at [1242, 176] on div "Energi & Fysisk Klimarisiko" at bounding box center [1331, 167] width 219 height 30
click at [1258, 310] on icon at bounding box center [1258, 311] width 8 height 8
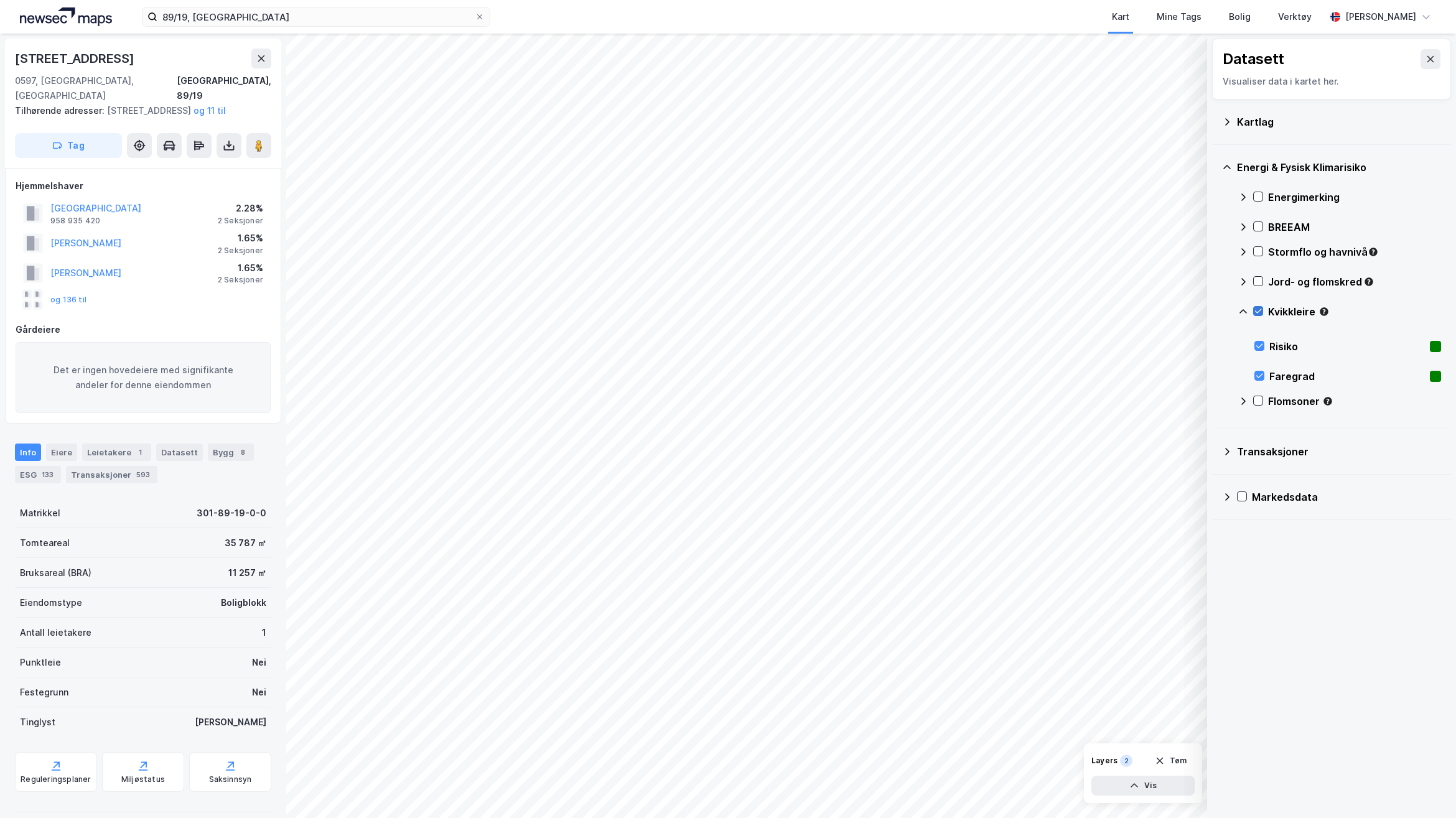
click at [1254, 309] on icon at bounding box center [1258, 311] width 8 height 8
click at [1257, 282] on icon at bounding box center [1258, 281] width 8 height 8
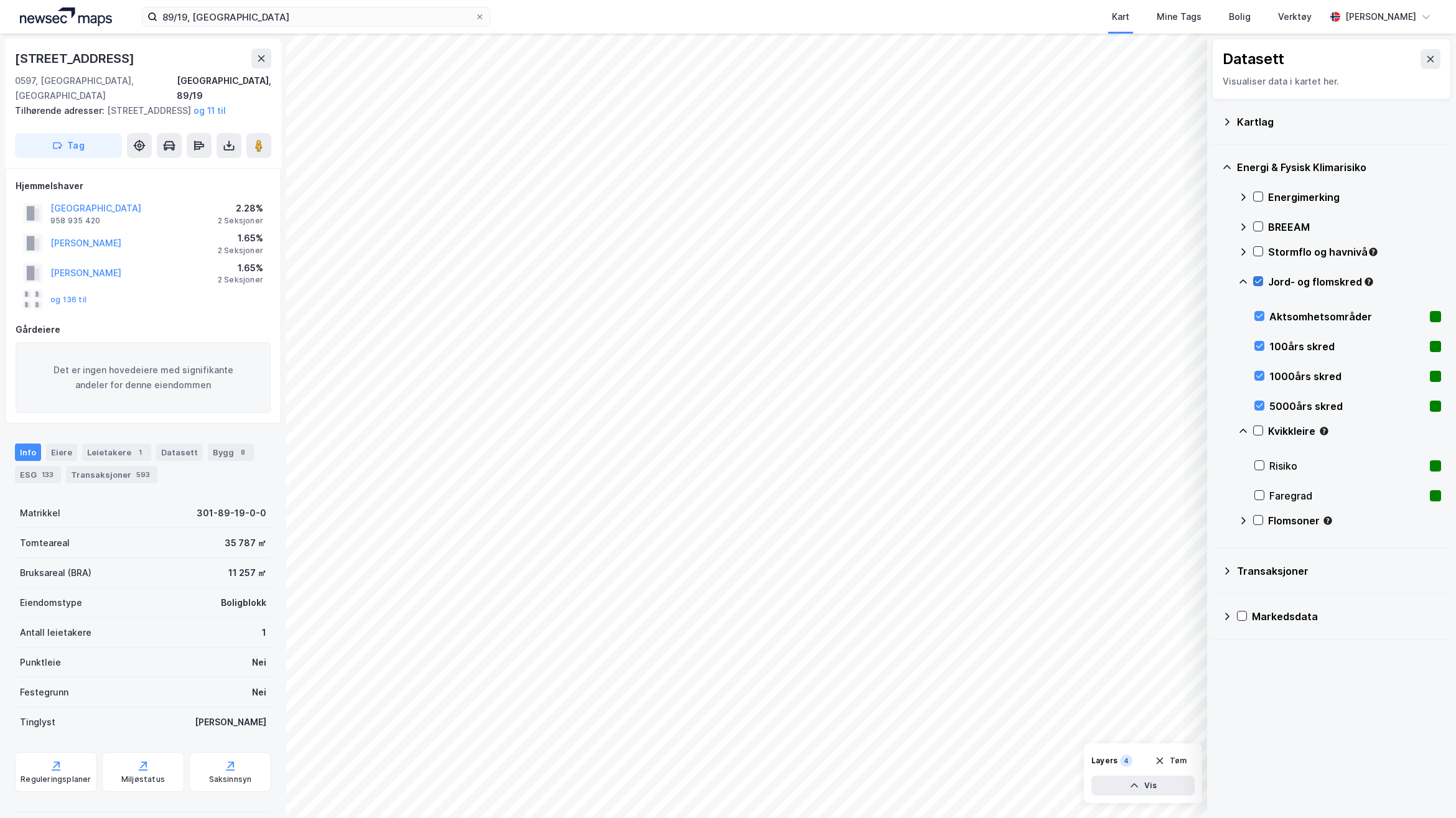
click at [1257, 277] on icon at bounding box center [1258, 281] width 8 height 8
click at [1257, 251] on icon at bounding box center [1258, 251] width 8 height 8
